Goal: Information Seeking & Learning: Learn about a topic

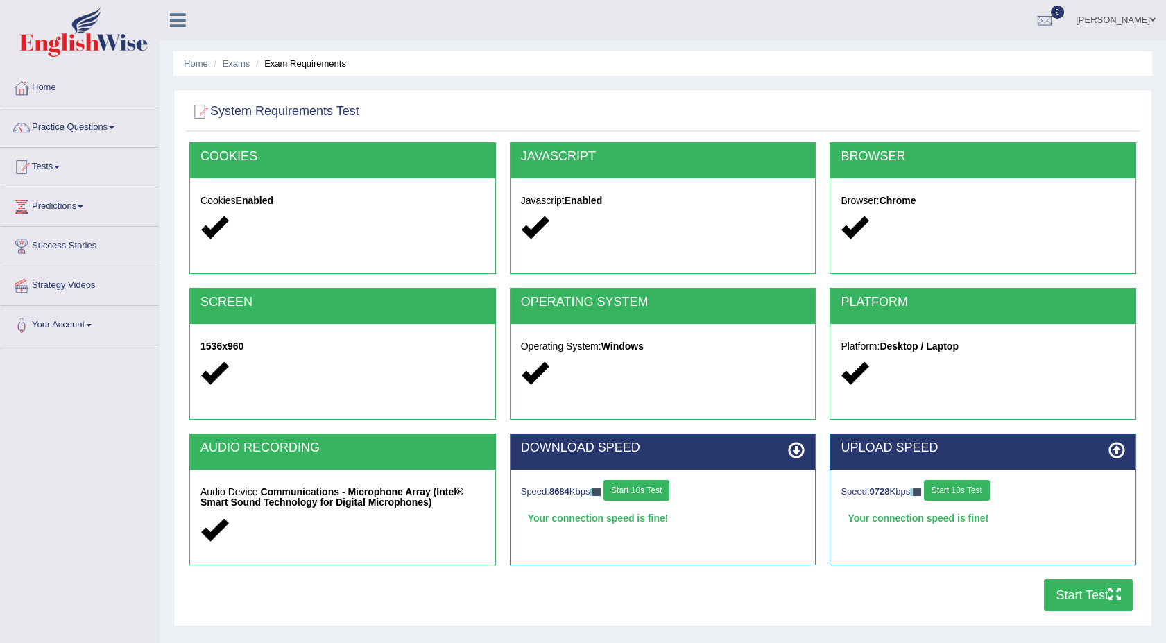
click at [1082, 589] on button "Start Test" at bounding box center [1088, 595] width 89 height 32
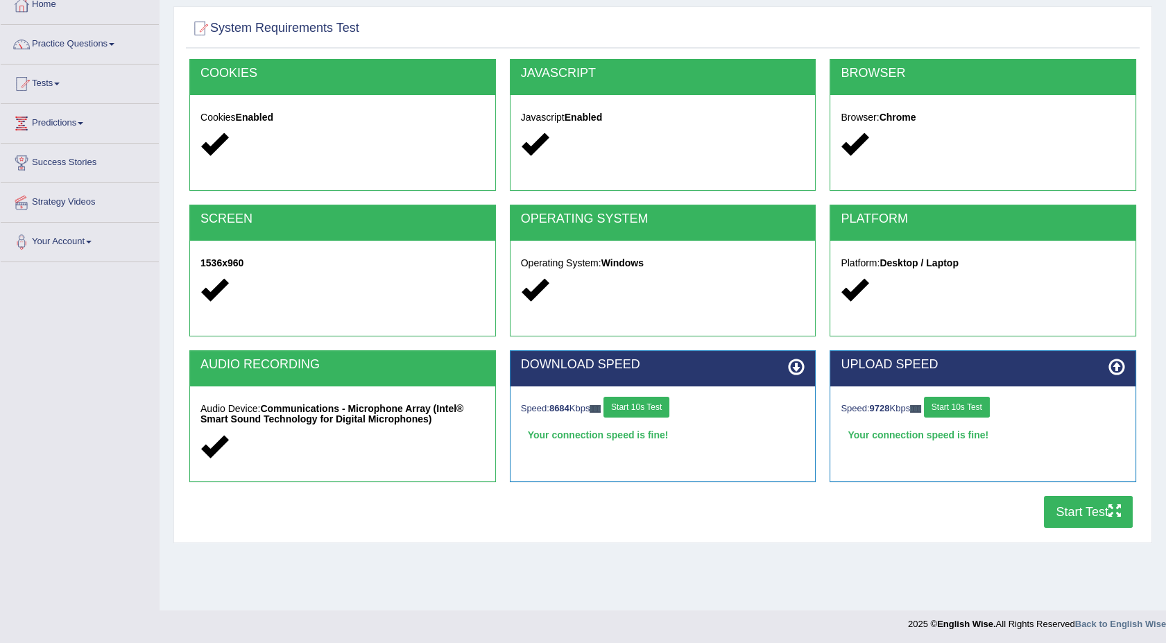
scroll to position [85, 0]
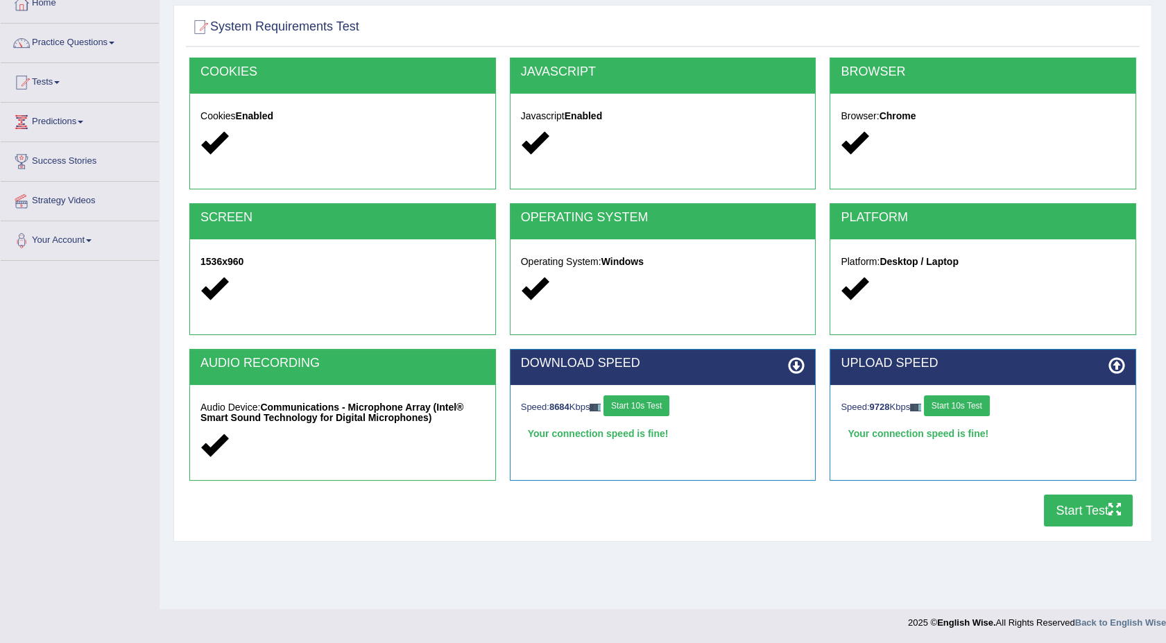
click at [1056, 514] on button "Start Test" at bounding box center [1088, 510] width 89 height 32
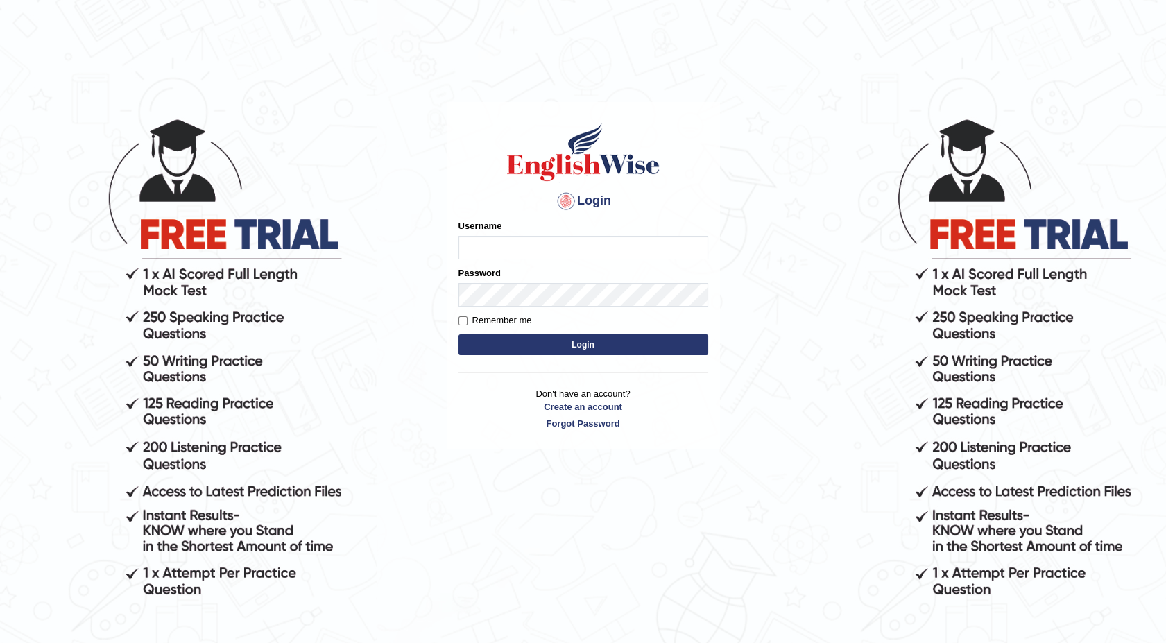
type input "maureen_parramatta"
click at [478, 341] on button "Login" at bounding box center [583, 344] width 250 height 21
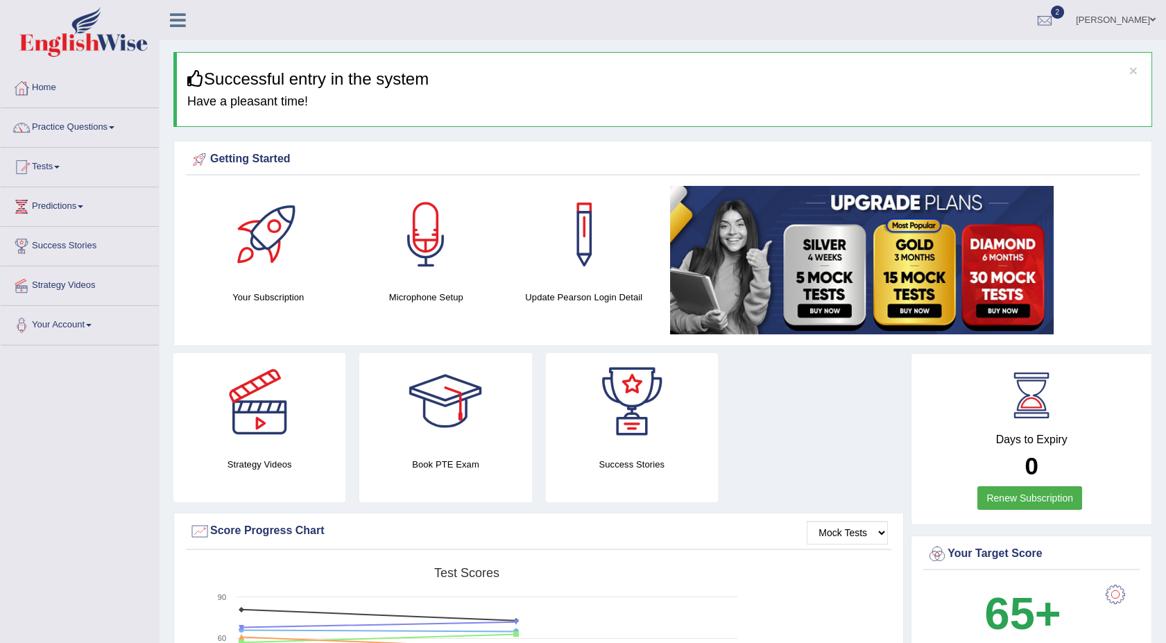
click at [59, 167] on span at bounding box center [57, 167] width 6 height 3
click at [45, 219] on link "Take Mock Test" at bounding box center [91, 223] width 130 height 25
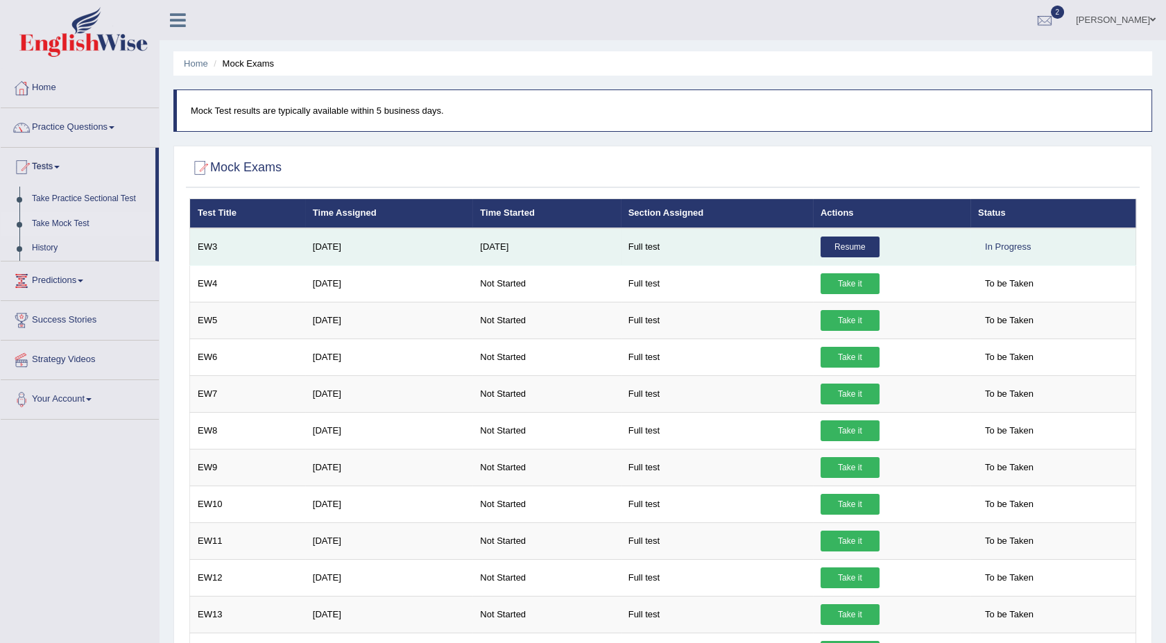
click at [849, 244] on link "Resume" at bounding box center [849, 246] width 59 height 21
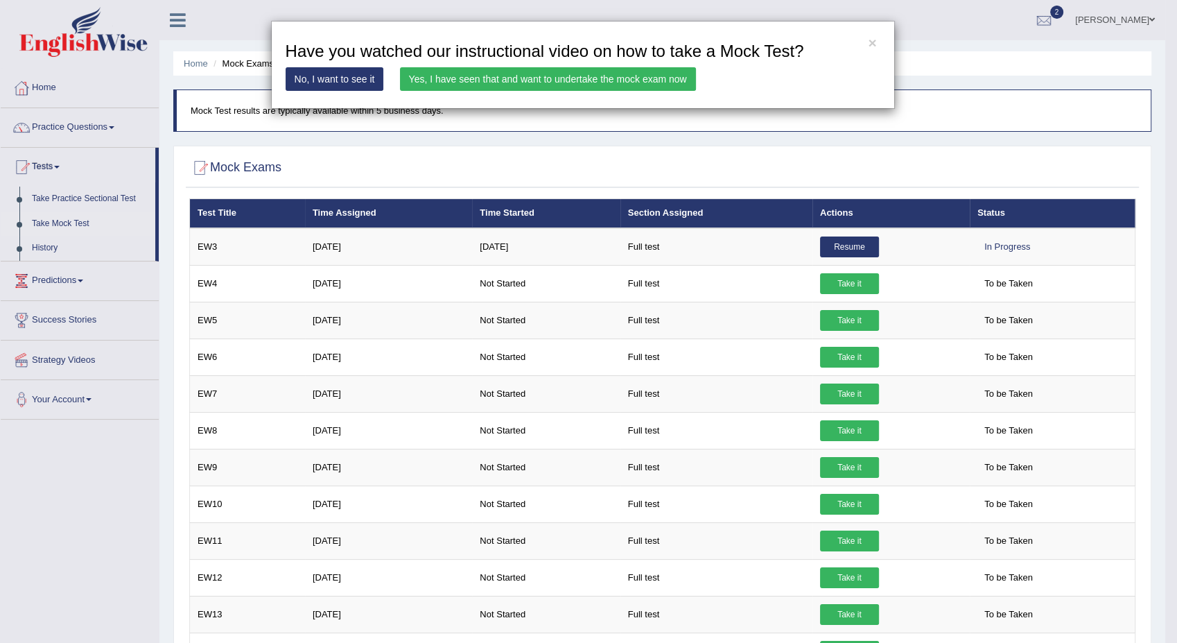
click at [616, 78] on link "Yes, I have seen that and want to undertake the mock exam now" at bounding box center [548, 79] width 296 height 24
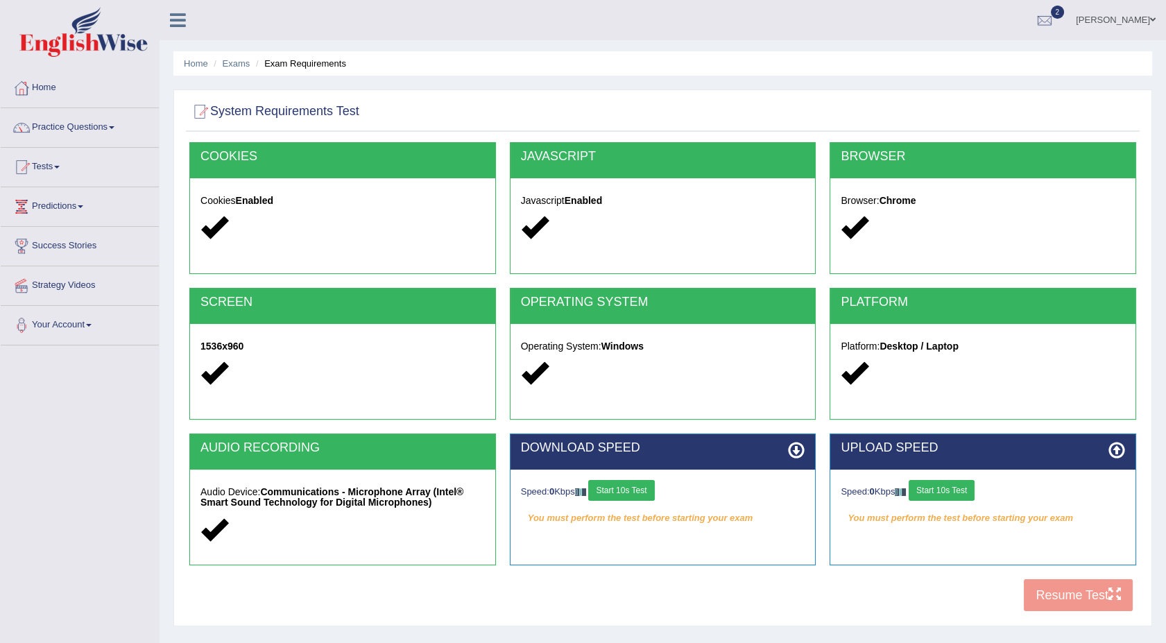
click at [1081, 582] on div "COOKIES Cookies Enabled JAVASCRIPT Javascript Enabled BROWSER Browser: Chrome S…" at bounding box center [662, 380] width 953 height 476
click at [621, 482] on button "Start 10s Test" at bounding box center [621, 490] width 66 height 21
click at [655, 496] on button "Start 10s Test" at bounding box center [636, 490] width 66 height 21
click at [932, 493] on button "Start 10s Test" at bounding box center [941, 490] width 66 height 21
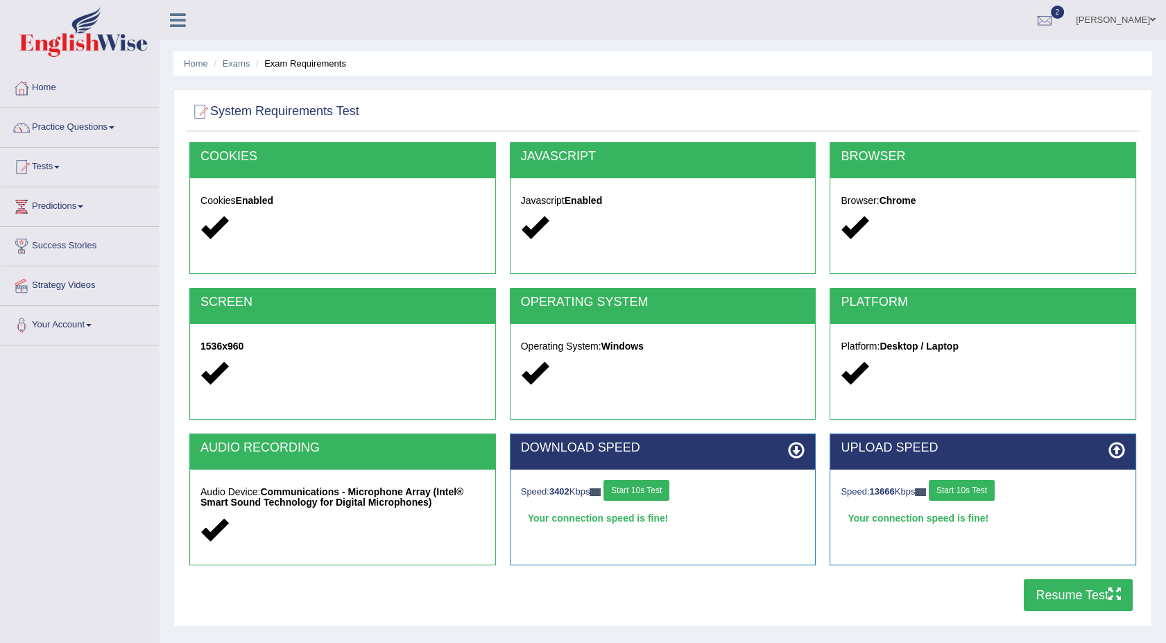
click at [1043, 591] on button "Resume Test" at bounding box center [1077, 595] width 109 height 32
